Goal: Information Seeking & Learning: Check status

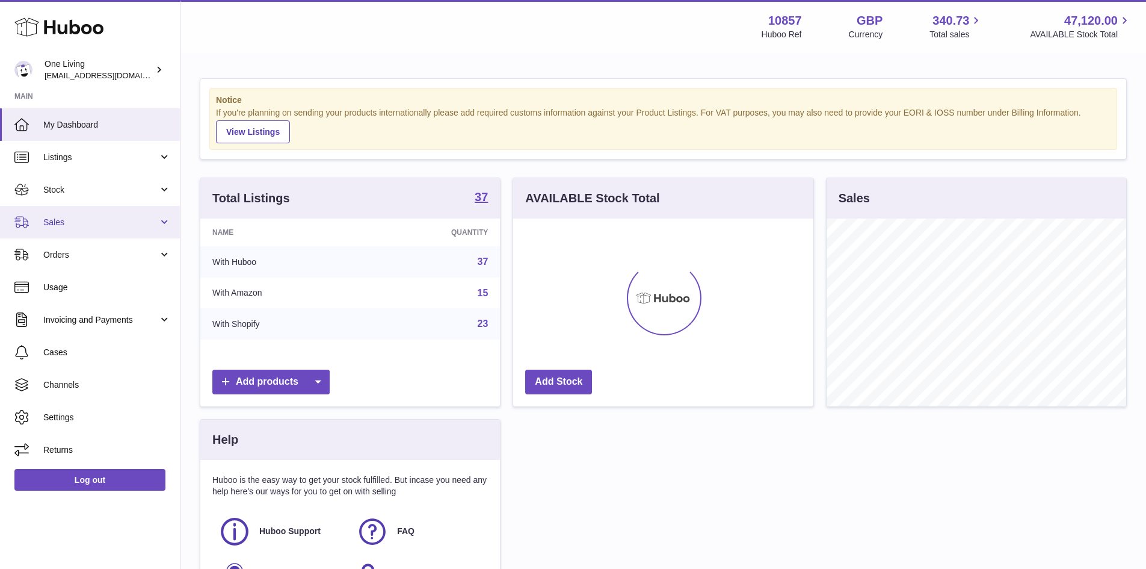
scroll to position [188, 300]
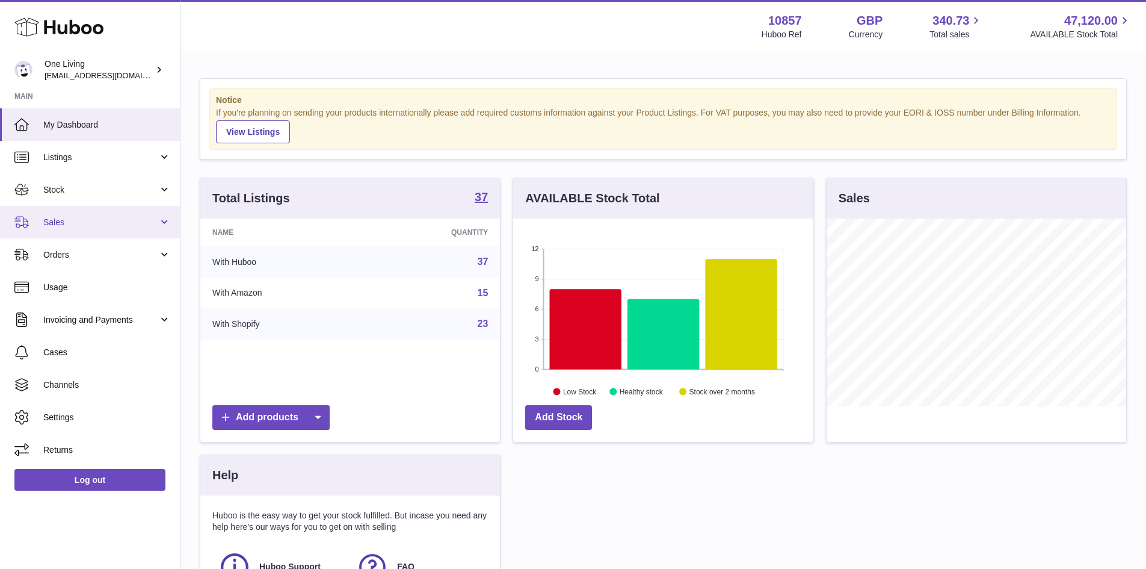
click at [63, 222] on span "Sales" at bounding box center [100, 222] width 115 height 11
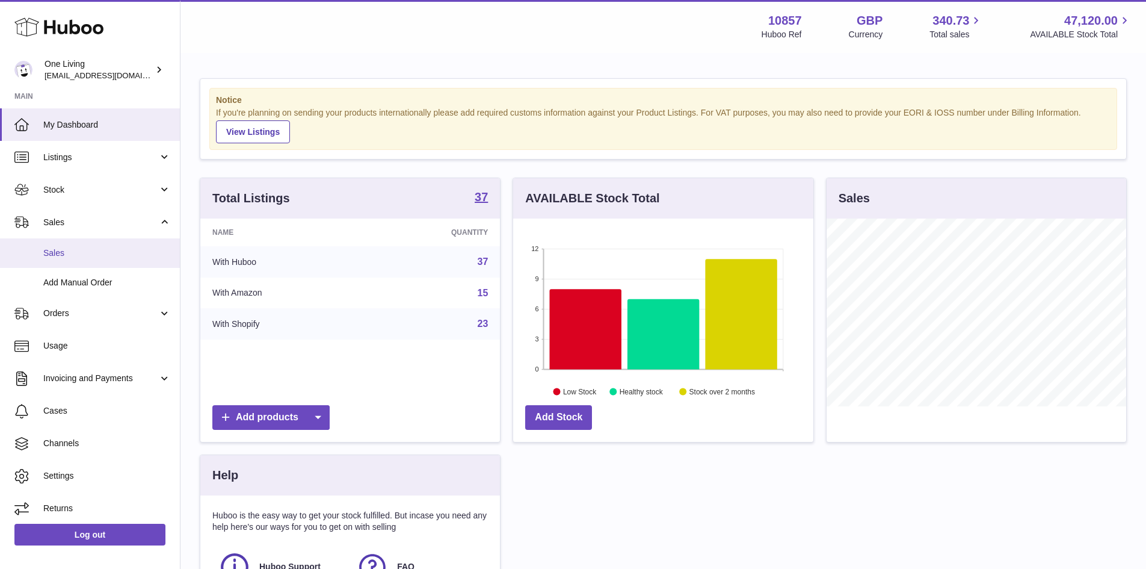
click at [67, 256] on span "Sales" at bounding box center [107, 252] width 128 height 11
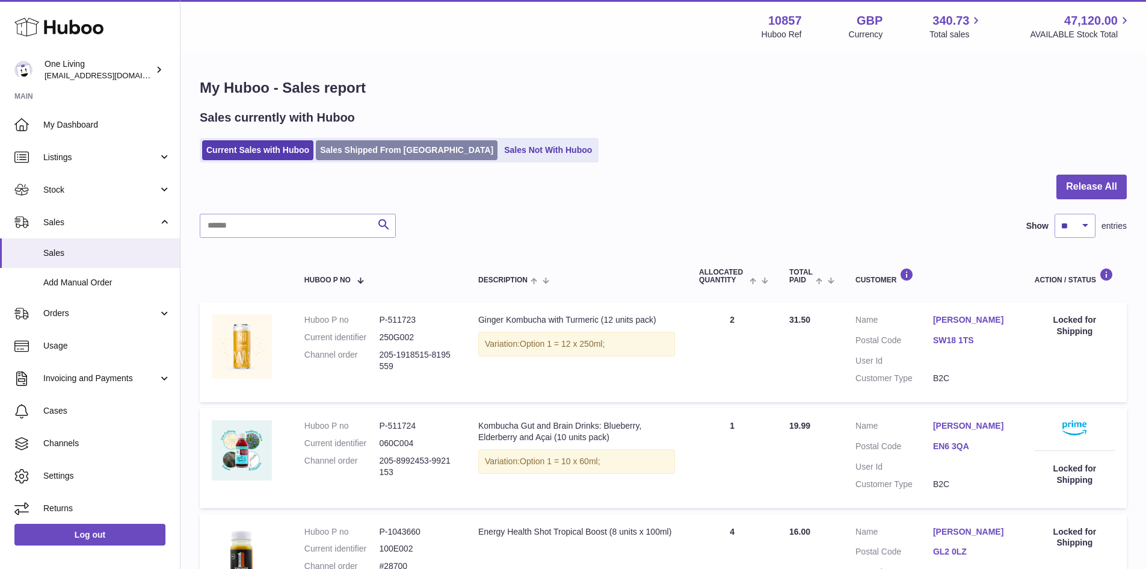
click at [375, 148] on link "Sales Shipped From [GEOGRAPHIC_DATA]" at bounding box center [407, 150] width 182 height 20
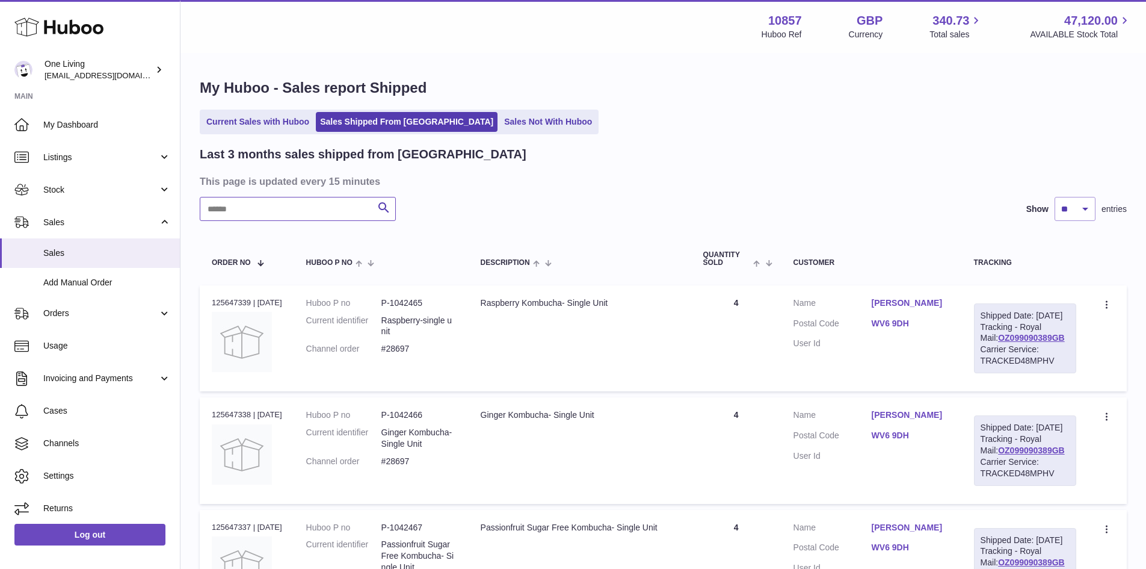
click at [244, 211] on input "text" at bounding box center [298, 209] width 196 height 24
